Goal: Check status: Check status

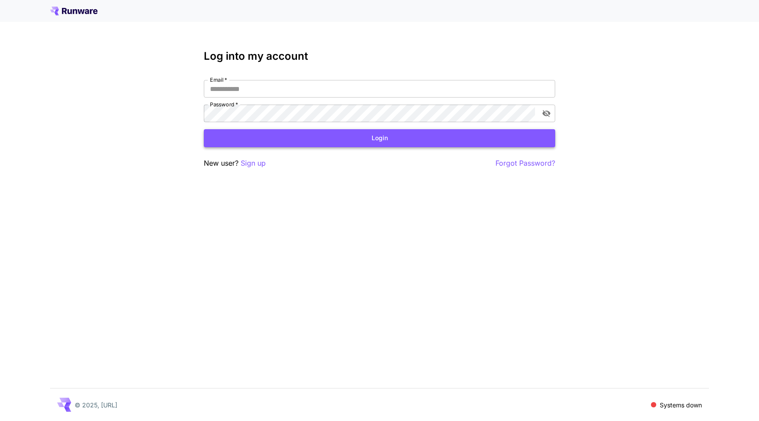
type input "**********"
click at [450, 143] on button "Login" at bounding box center [379, 138] width 351 height 18
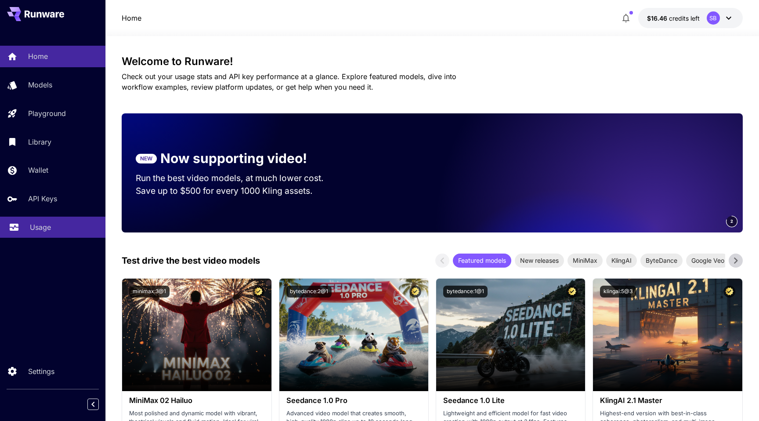
click at [61, 230] on div "Usage" at bounding box center [64, 227] width 68 height 11
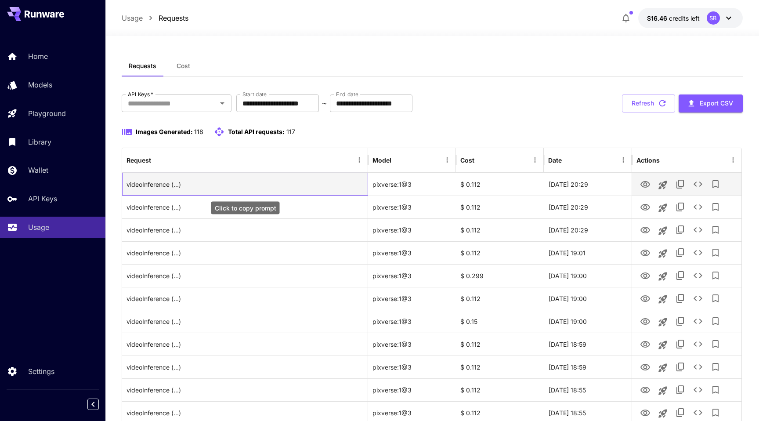
click at [158, 184] on div "videoInference (...)" at bounding box center [244, 184] width 237 height 22
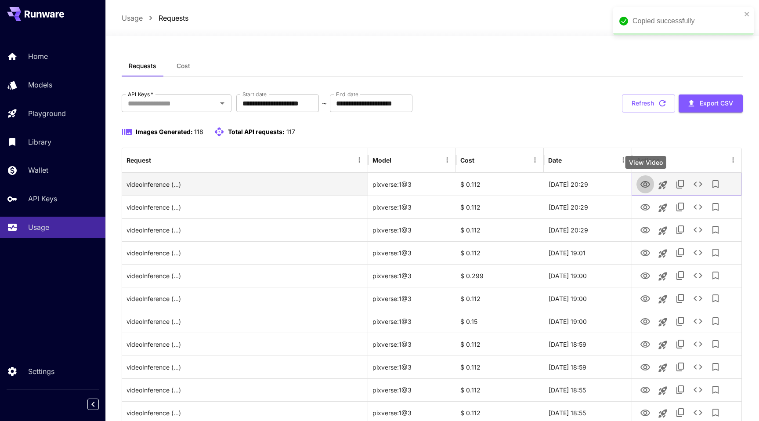
click at [644, 185] on icon "View Video" at bounding box center [645, 184] width 10 height 7
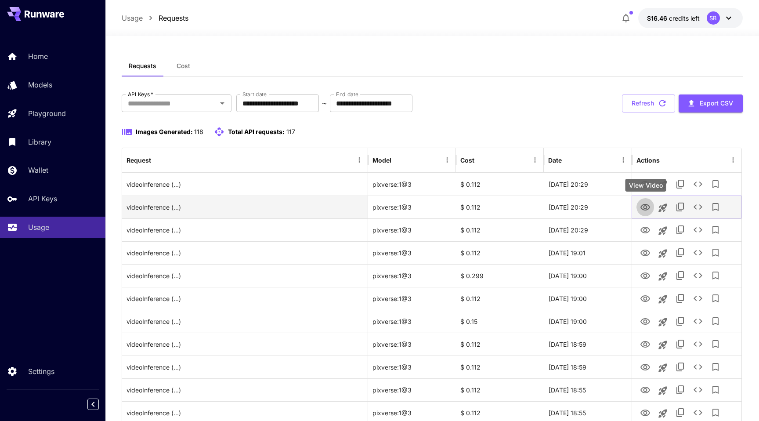
click at [646, 206] on icon "View Video" at bounding box center [645, 207] width 10 height 7
